Goal: Find specific page/section: Find specific page/section

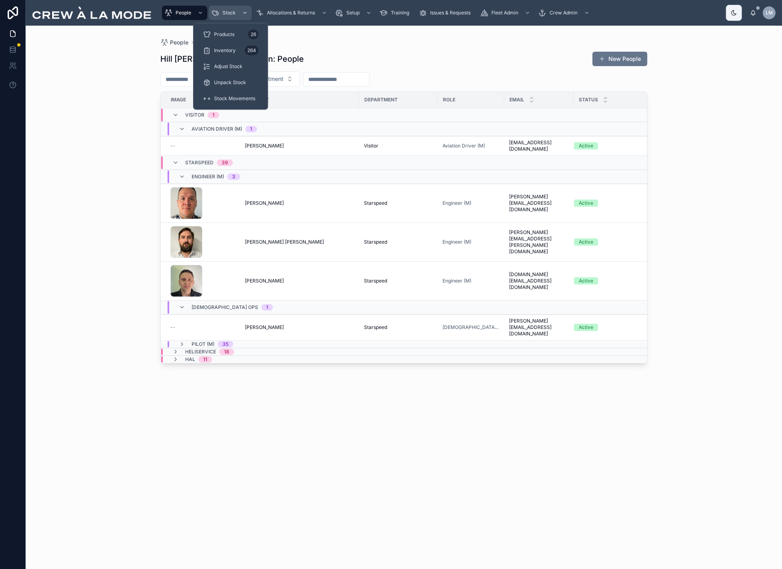
click at [233, 13] on span "Stock" at bounding box center [229, 13] width 13 height 6
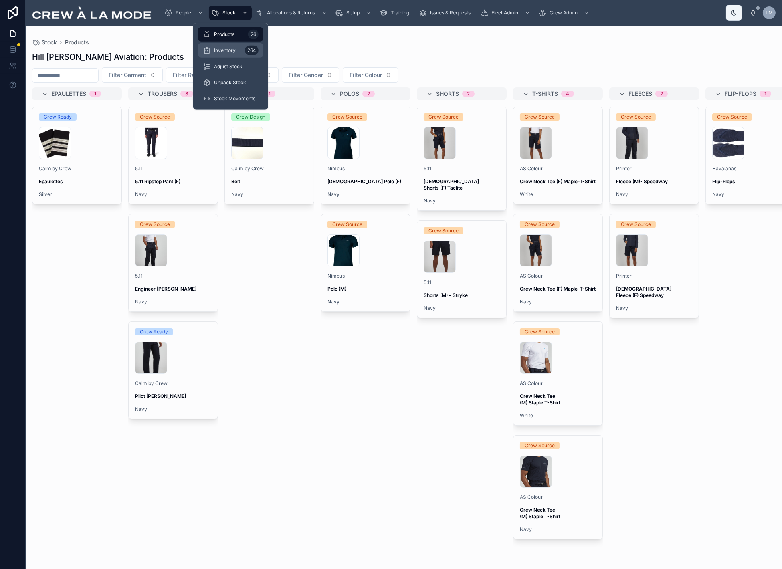
click at [233, 57] on link "Inventory 264" at bounding box center [230, 50] width 65 height 14
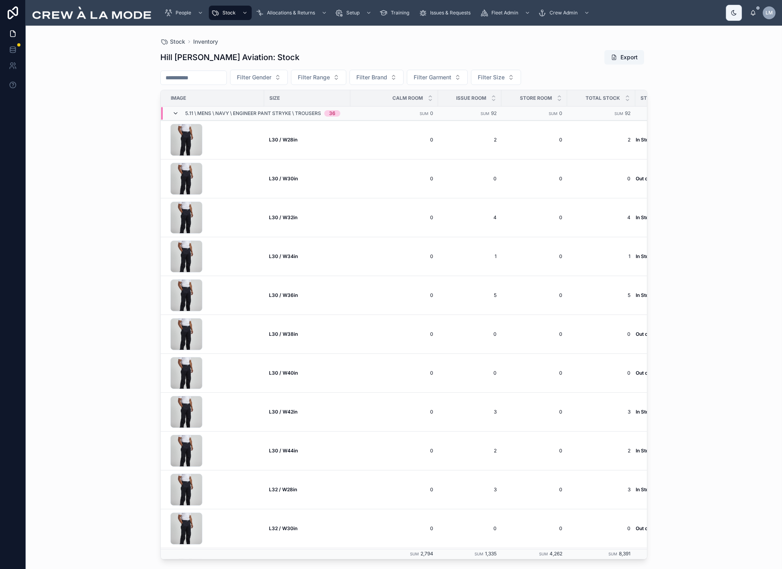
click at [174, 113] on icon at bounding box center [175, 113] width 6 height 6
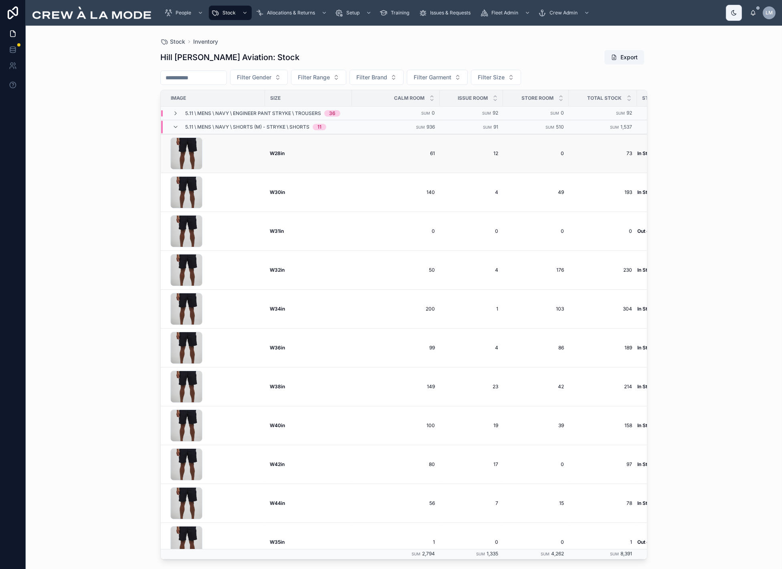
click at [296, 154] on div "W28in W28in" at bounding box center [308, 153] width 77 height 6
click at [273, 14] on span "Allocations & Returns" at bounding box center [291, 13] width 48 height 6
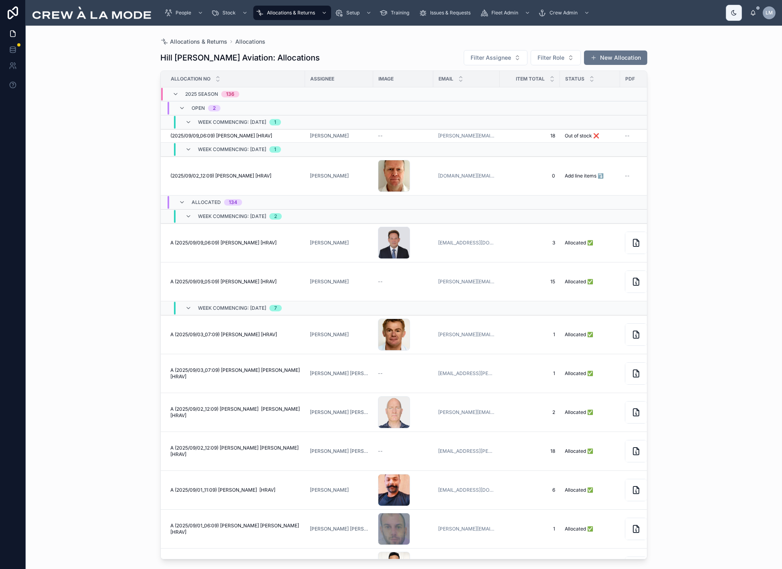
click at [31, 225] on div "Allocations & Returns Allocations Hill [PERSON_NAME] Aviation: Allocations Filt…" at bounding box center [404, 298] width 757 height 544
click at [53, 245] on div "Allocations & Returns Allocations Hill [PERSON_NAME] Aviation: Allocations Filt…" at bounding box center [404, 298] width 757 height 544
